Goal: Task Accomplishment & Management: Complete application form

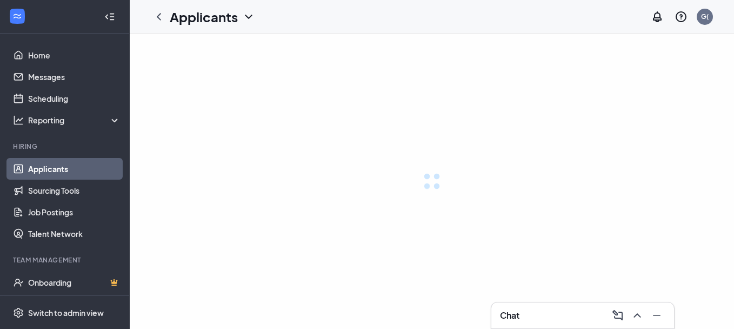
click at [57, 165] on link "Applicants" at bounding box center [74, 169] width 92 height 22
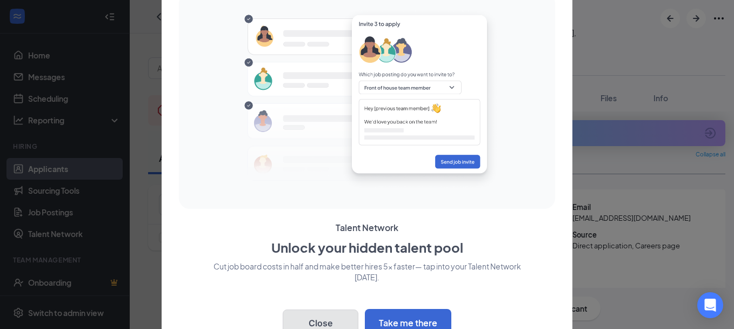
click at [316, 318] on button "Close" at bounding box center [321, 322] width 76 height 27
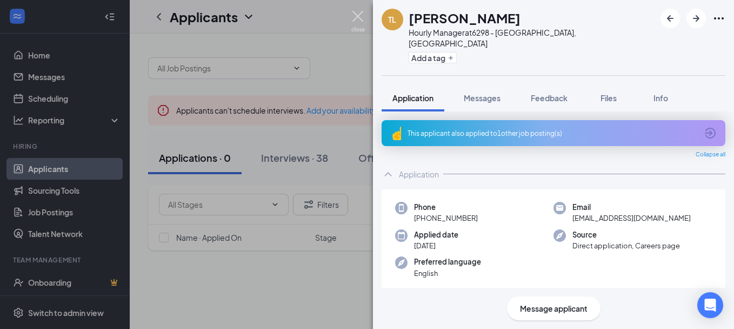
click at [360, 15] on img at bounding box center [359, 21] width 14 height 21
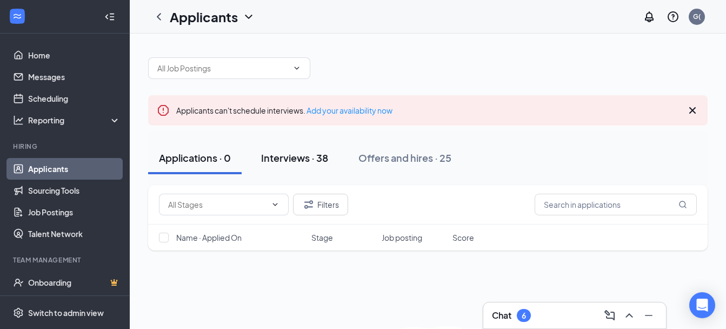
click at [286, 156] on div "Interviews · 38" at bounding box center [294, 158] width 67 height 14
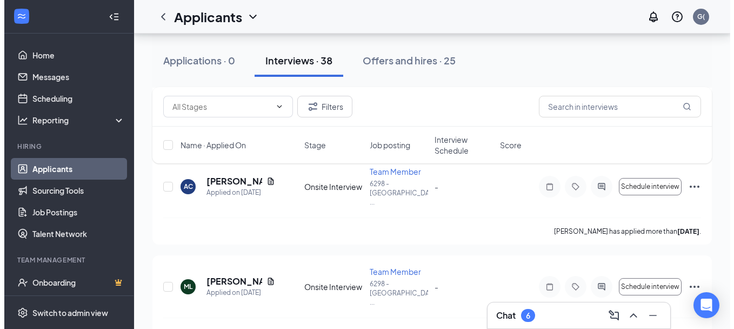
scroll to position [231, 0]
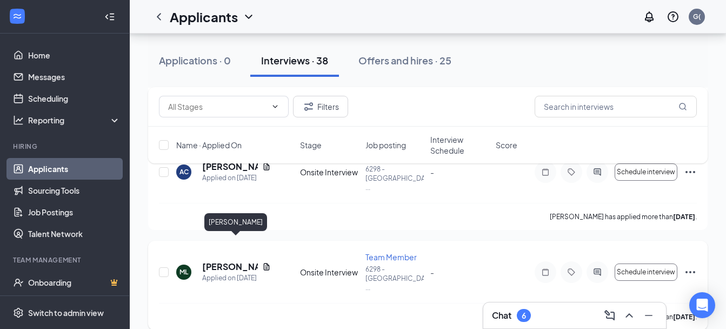
click at [224, 261] on h5 "[PERSON_NAME]" at bounding box center [230, 267] width 56 height 12
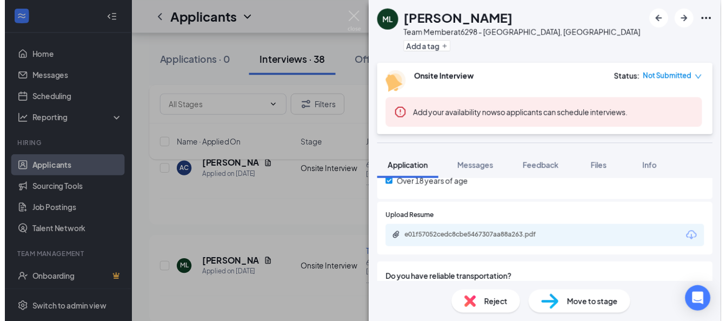
scroll to position [435, 0]
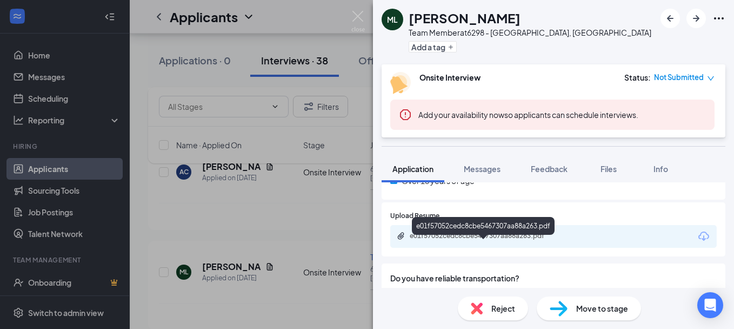
click at [486, 240] on div "e01f57052cedc8cbe5467307aa88a263.pdf" at bounding box center [485, 235] width 151 height 9
click at [359, 12] on img at bounding box center [359, 21] width 14 height 21
